Goal: Task Accomplishment & Management: Manage account settings

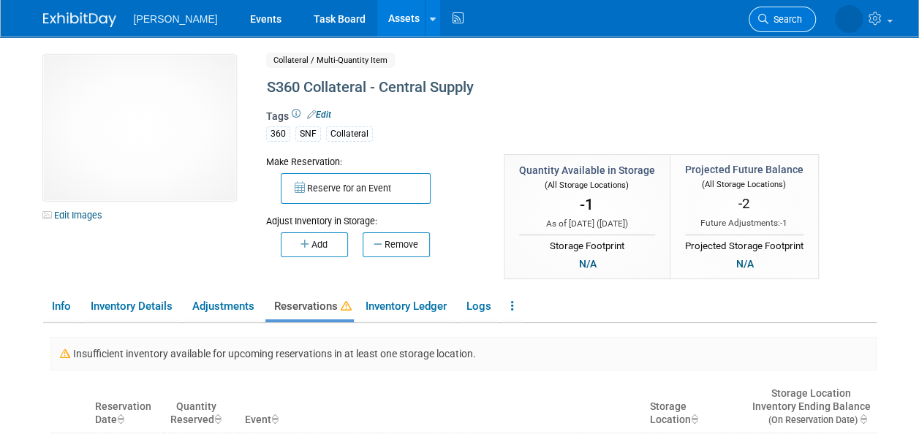
click at [778, 25] on link "Search" at bounding box center [782, 20] width 67 height 26
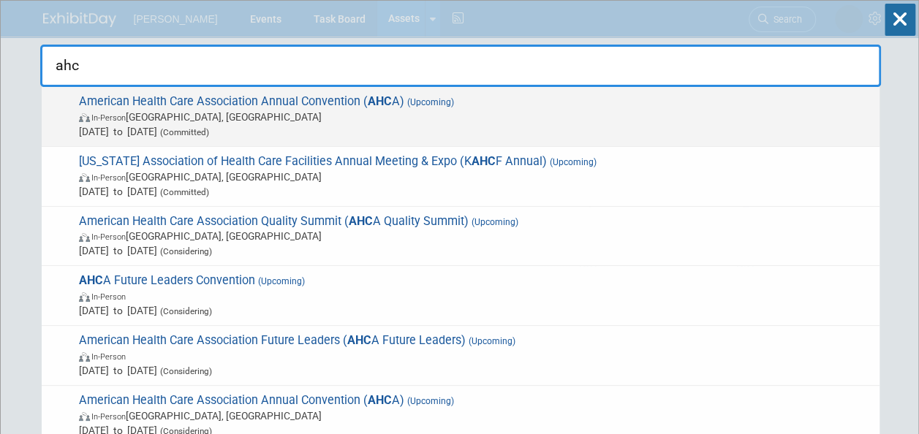
type input "ahc"
click at [300, 113] on span "In-Person [GEOGRAPHIC_DATA], [GEOGRAPHIC_DATA]" at bounding box center [475, 117] width 793 height 15
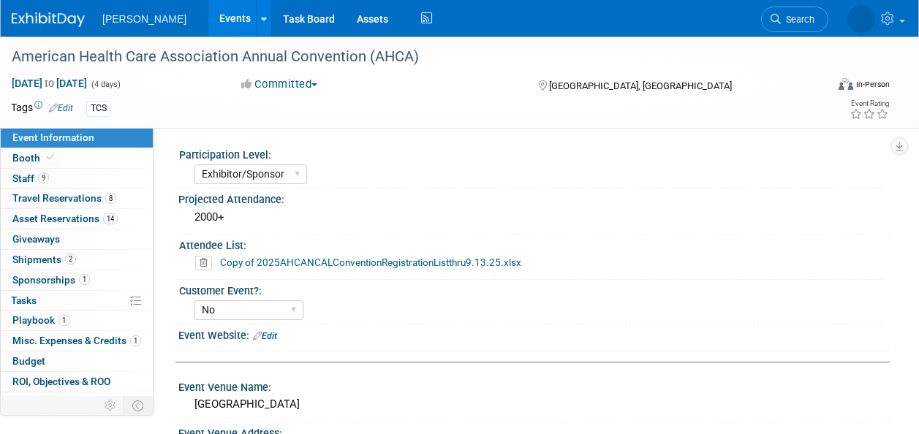
select select "Exhibitor/Sponsor"
select select "No"
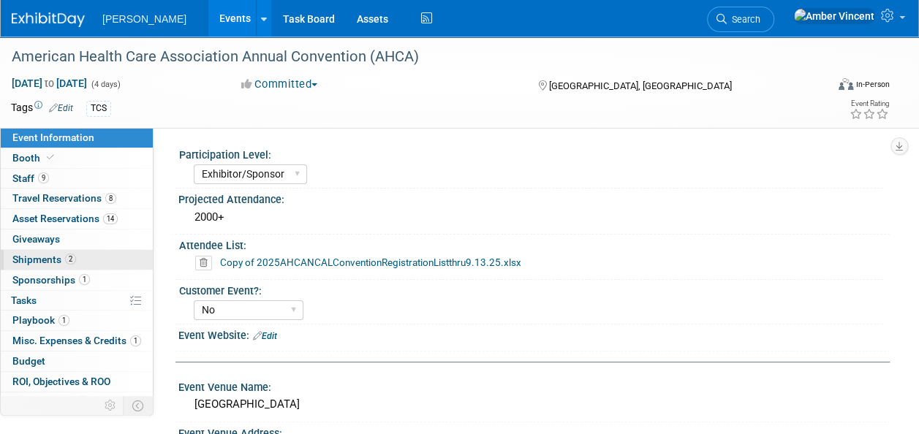
click at [61, 260] on span "Shipments 2" at bounding box center [44, 260] width 64 height 12
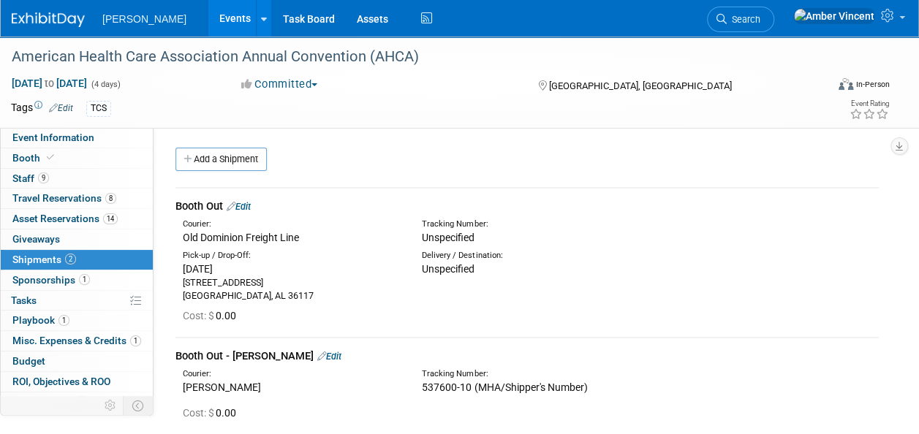
click at [249, 203] on link "Edit" at bounding box center [239, 206] width 24 height 11
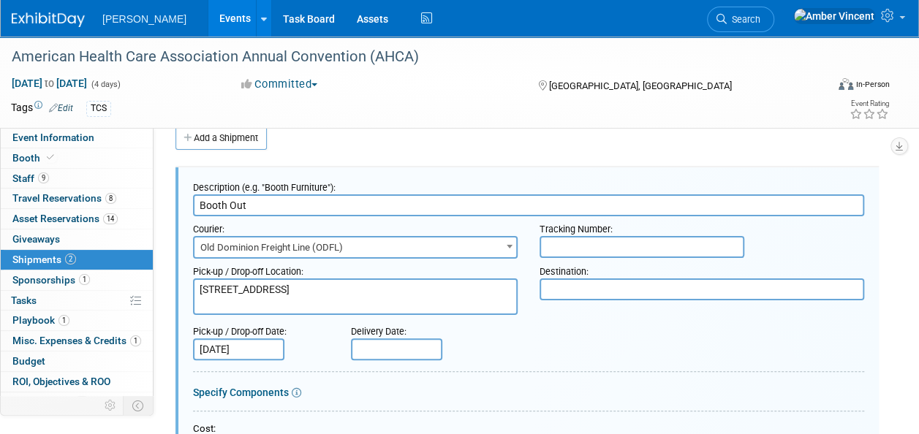
click at [569, 283] on textarea at bounding box center [702, 290] width 325 height 22
paste textarea "Delivering Solutions 25, AHCA/NCAL Convention & Expo [STREET_ADDRESS] C/[PERSON…"
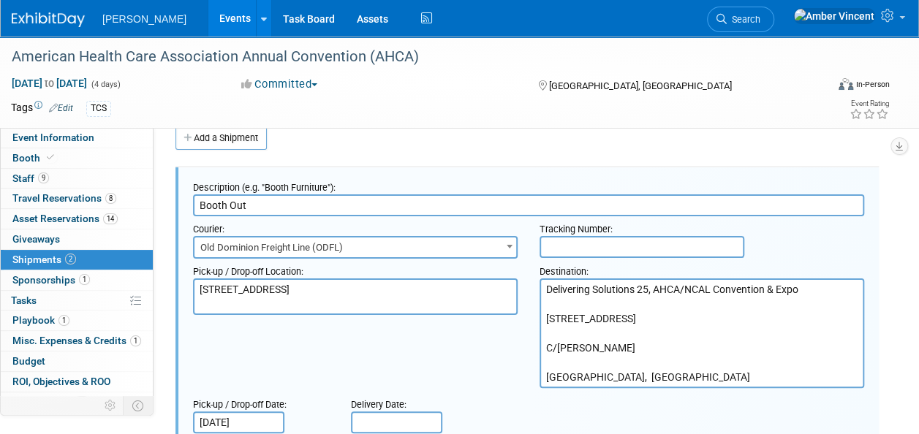
scroll to position [94, 0]
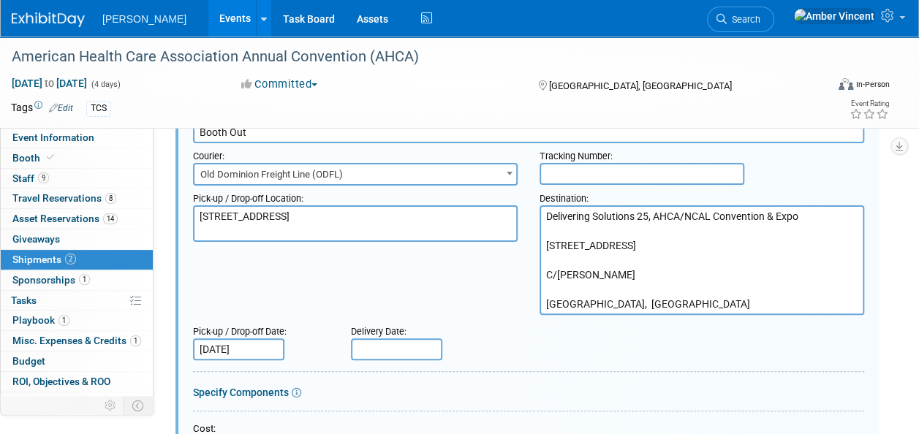
type textarea "Delivering Solutions 25, AHCA/NCAL Convention & Expo [STREET_ADDRESS] C/[PERSON…"
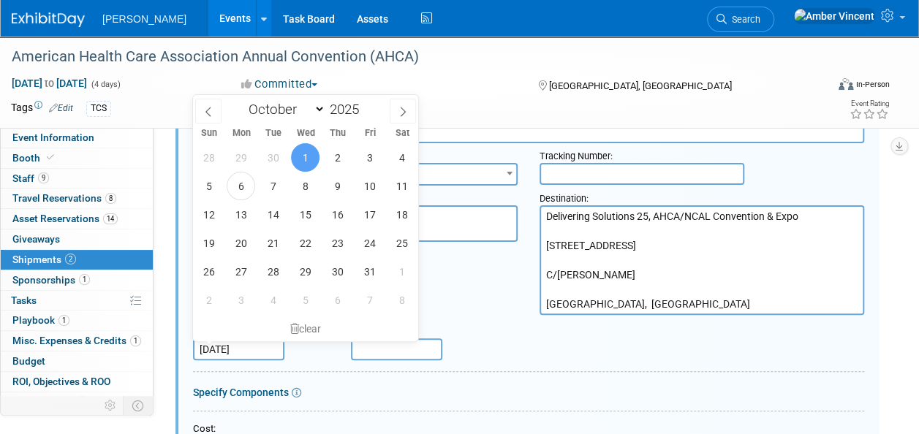
click at [223, 345] on input "[DATE]" at bounding box center [238, 350] width 91 height 22
click at [333, 161] on span "2" at bounding box center [337, 157] width 29 height 29
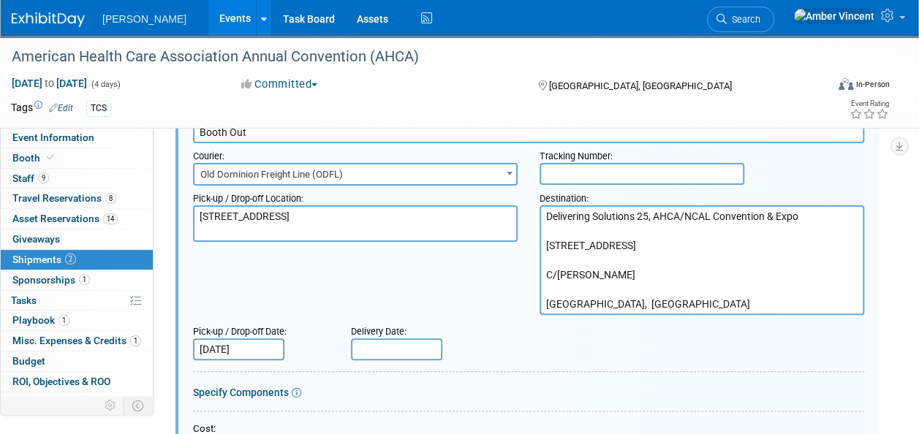
click at [249, 352] on input "[DATE]" at bounding box center [238, 350] width 91 height 22
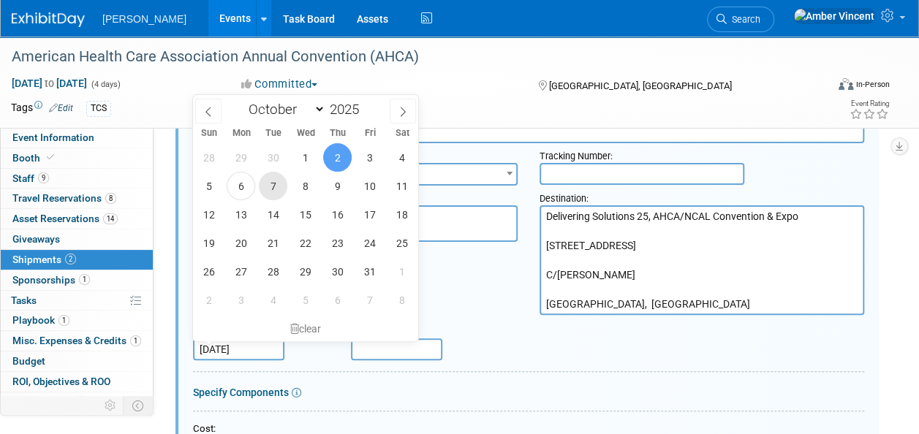
click at [273, 187] on span "7" at bounding box center [273, 186] width 29 height 29
type input "[DATE]"
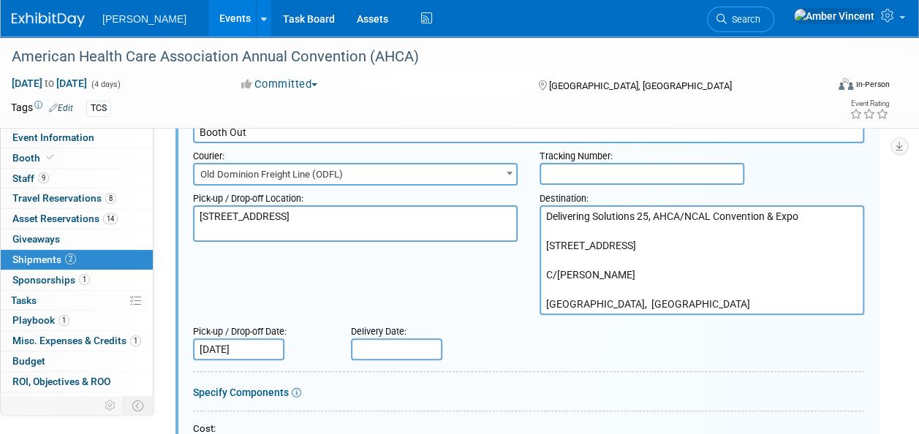
scroll to position [167, 0]
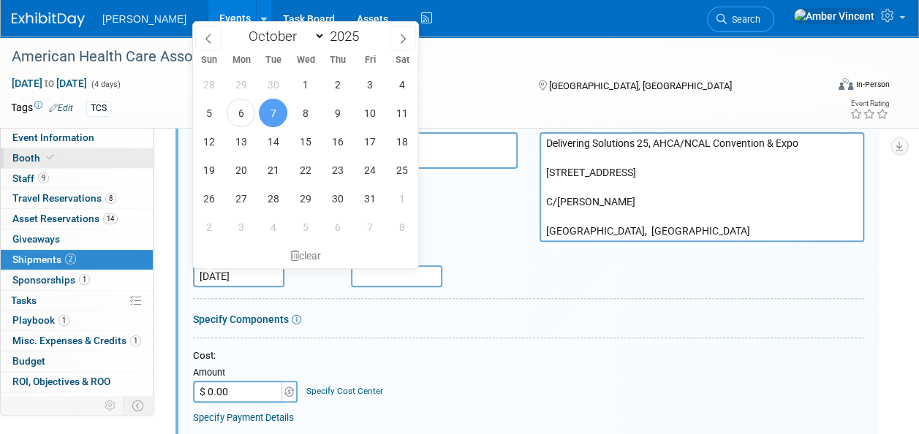
click at [72, 158] on link "Booth" at bounding box center [77, 158] width 152 height 20
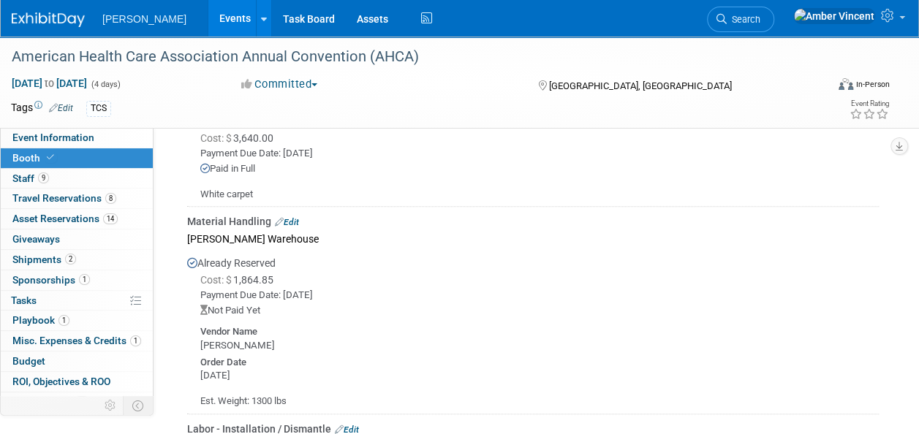
scroll to position [439, 0]
